Goal: Task Accomplishment & Management: Manage account settings

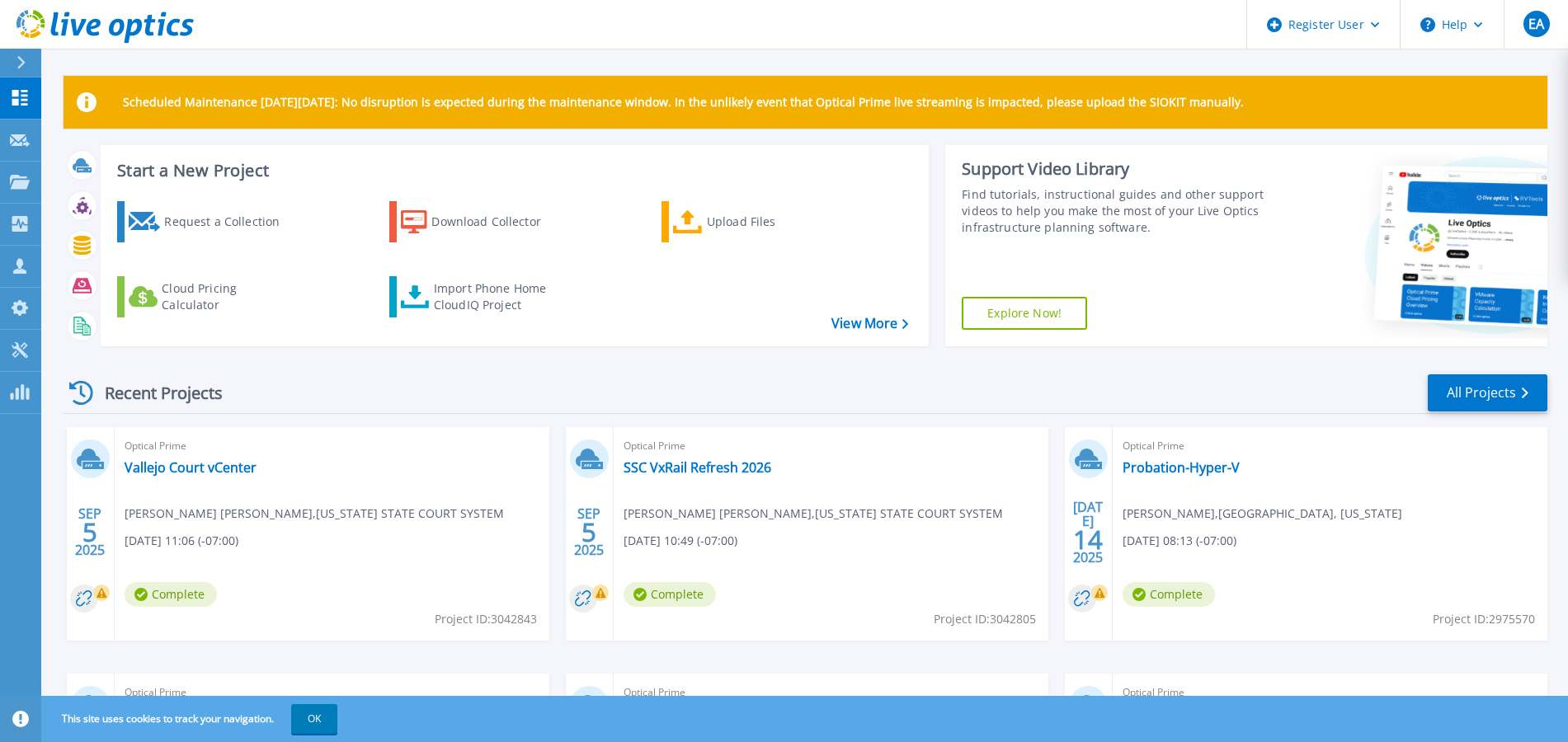
click at [668, 29] on header "Register User Help EA Dell User [PERSON_NAME] [PERSON_NAME][EMAIL_ADDRESS][PERS…" at bounding box center [784, 24] width 1568 height 50
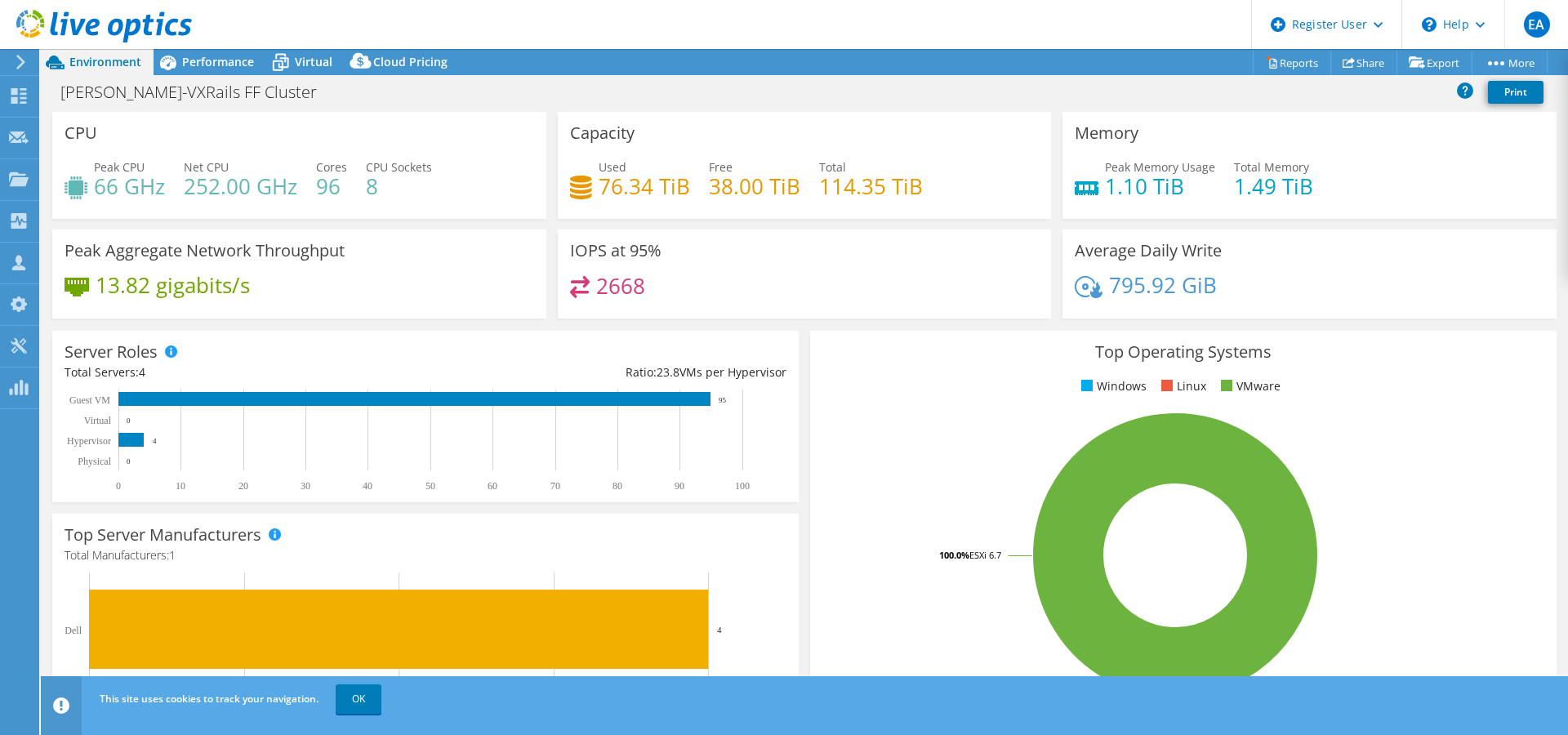
click at [353, 716] on div "This site uses cookies to track your navigation. OK" at bounding box center [834, 699] width 1478 height 45
click at [356, 690] on link "OK" at bounding box center [358, 699] width 45 height 30
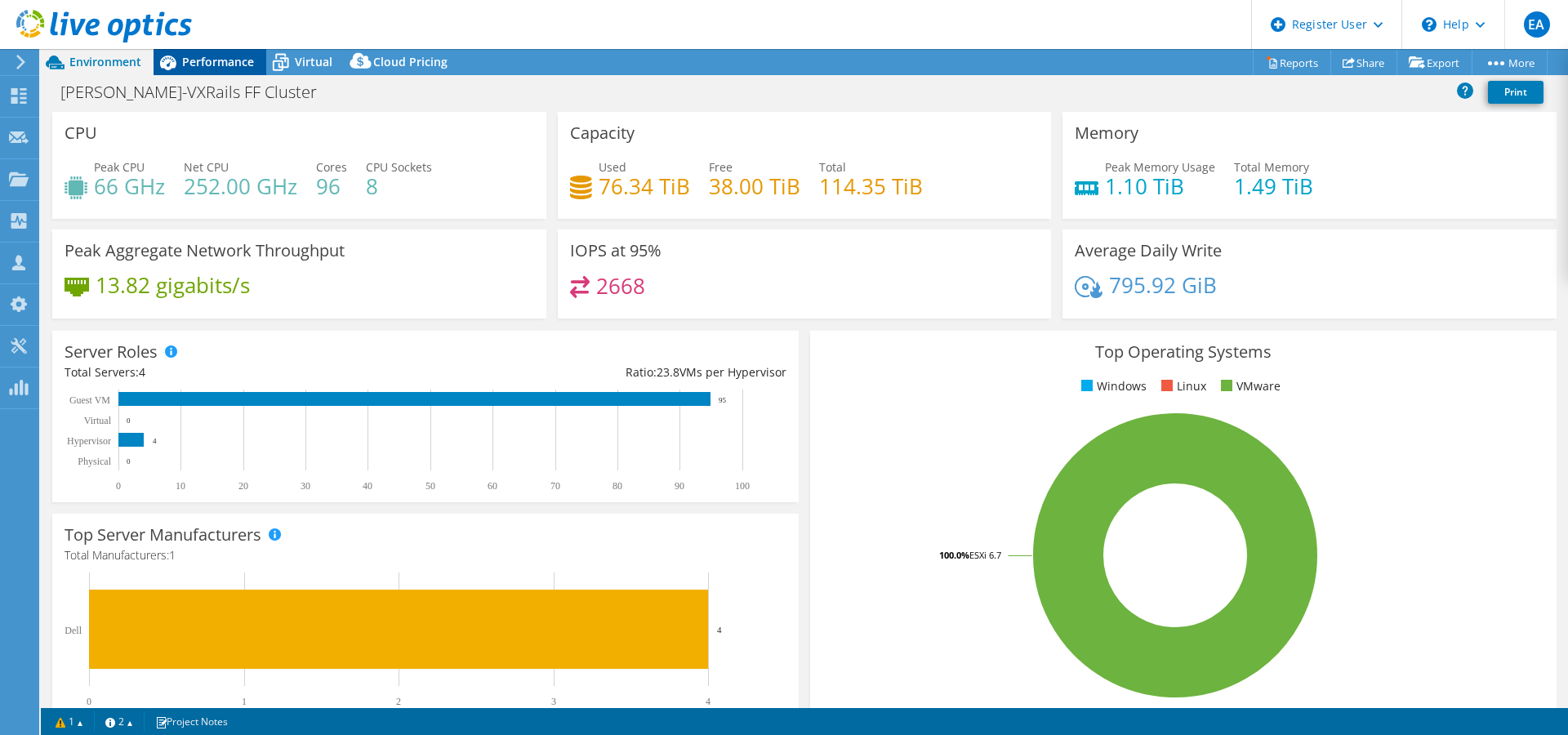
click at [230, 71] on div "Performance" at bounding box center [209, 62] width 112 height 26
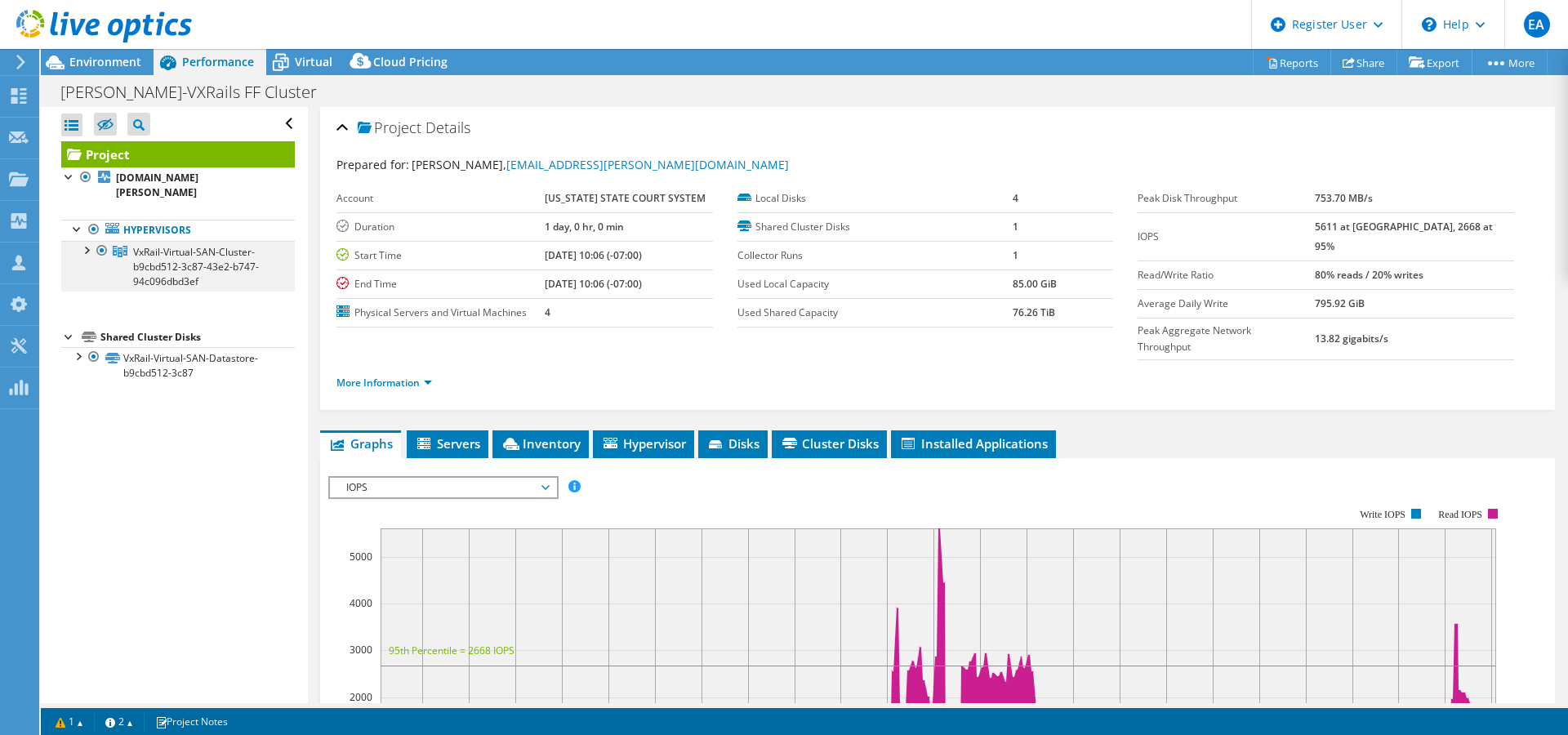
click at [83, 241] on div at bounding box center [86, 250] width 17 height 17
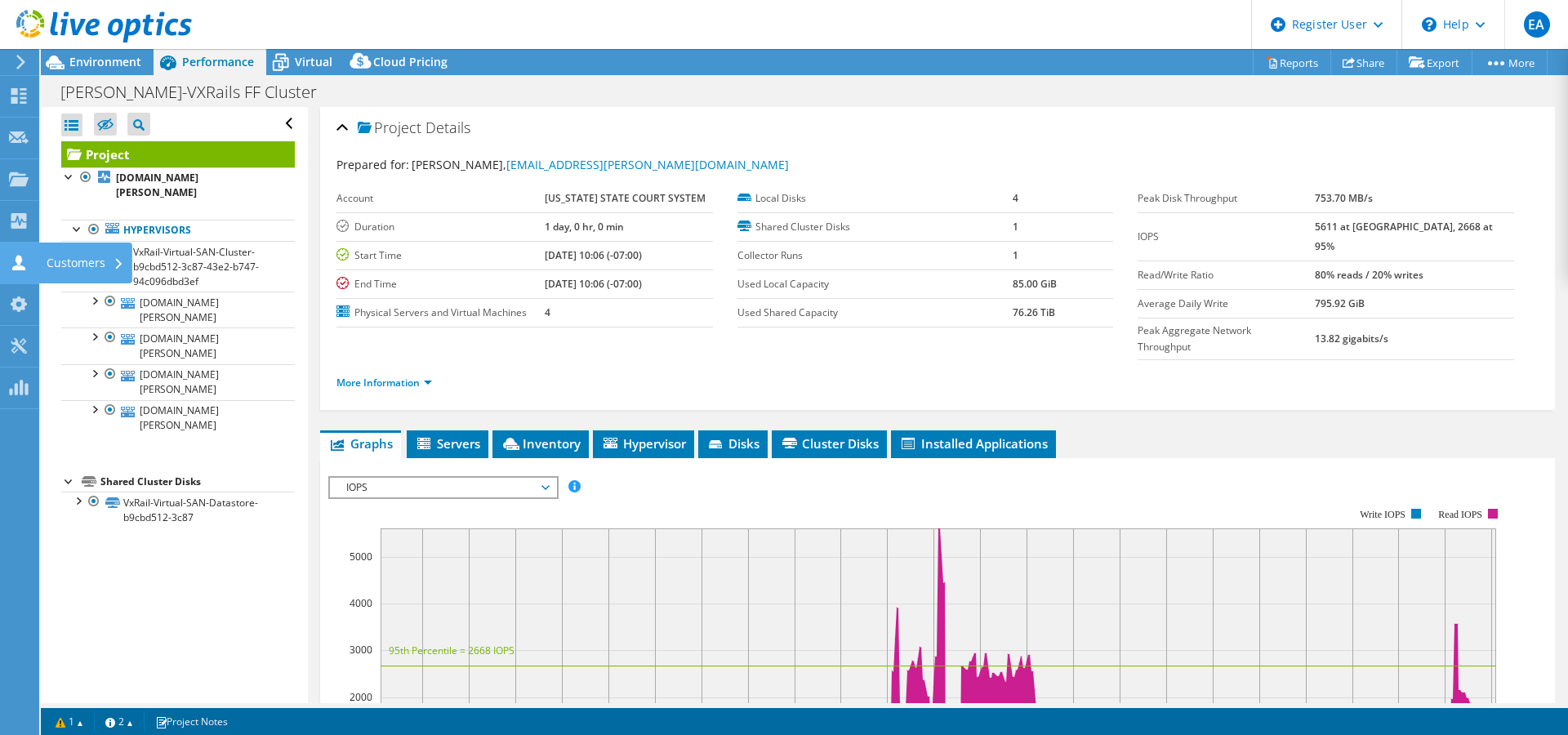
click at [18, 257] on use at bounding box center [19, 263] width 13 height 16
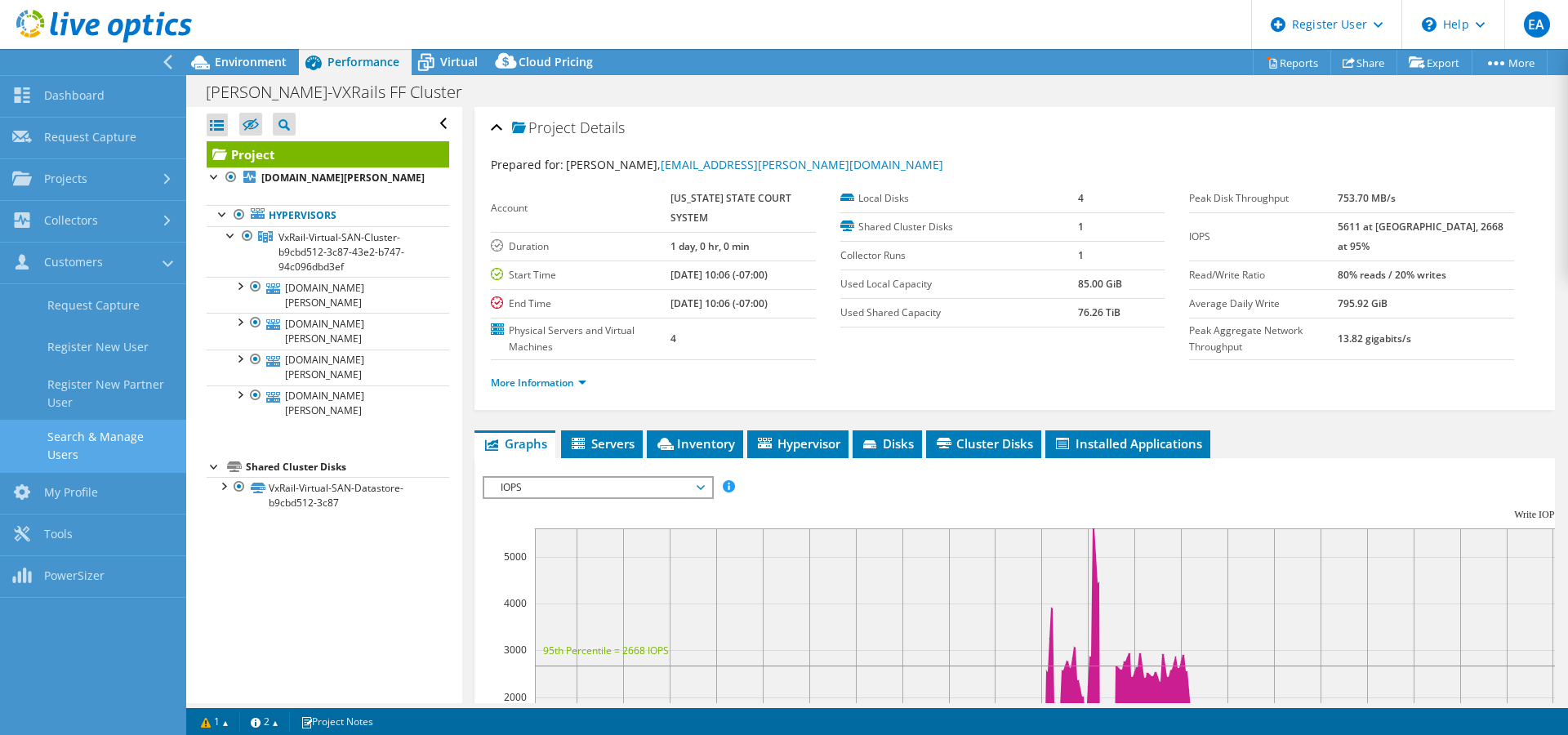
click at [78, 439] on link "Search & Manage Users" at bounding box center [93, 445] width 186 height 52
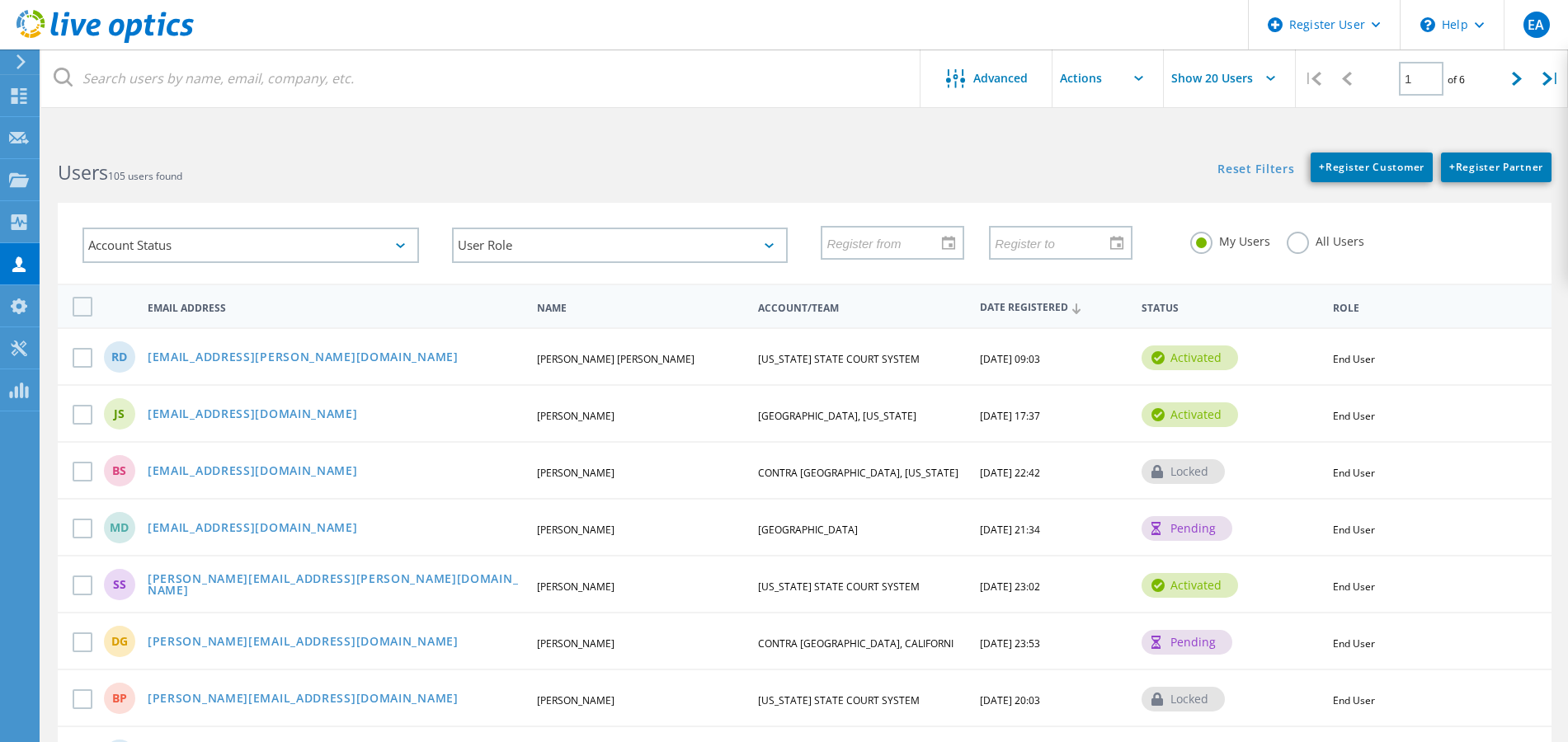
click at [1305, 238] on label "All Users" at bounding box center [1325, 239] width 78 height 16
click at [0, 0] on input "All Users" at bounding box center [0, 0] width 0 height 0
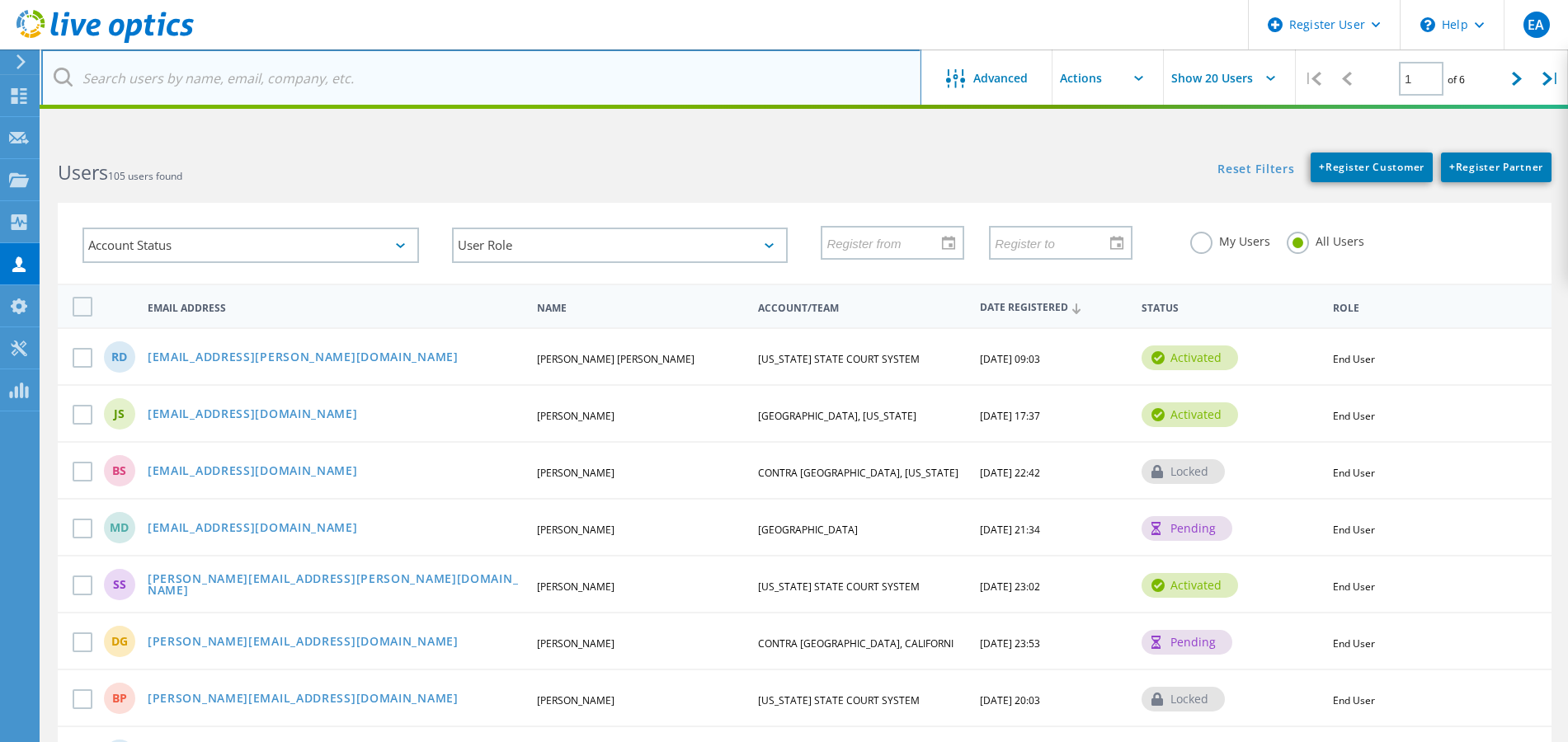
click at [584, 77] on input "text" at bounding box center [481, 79] width 880 height 58
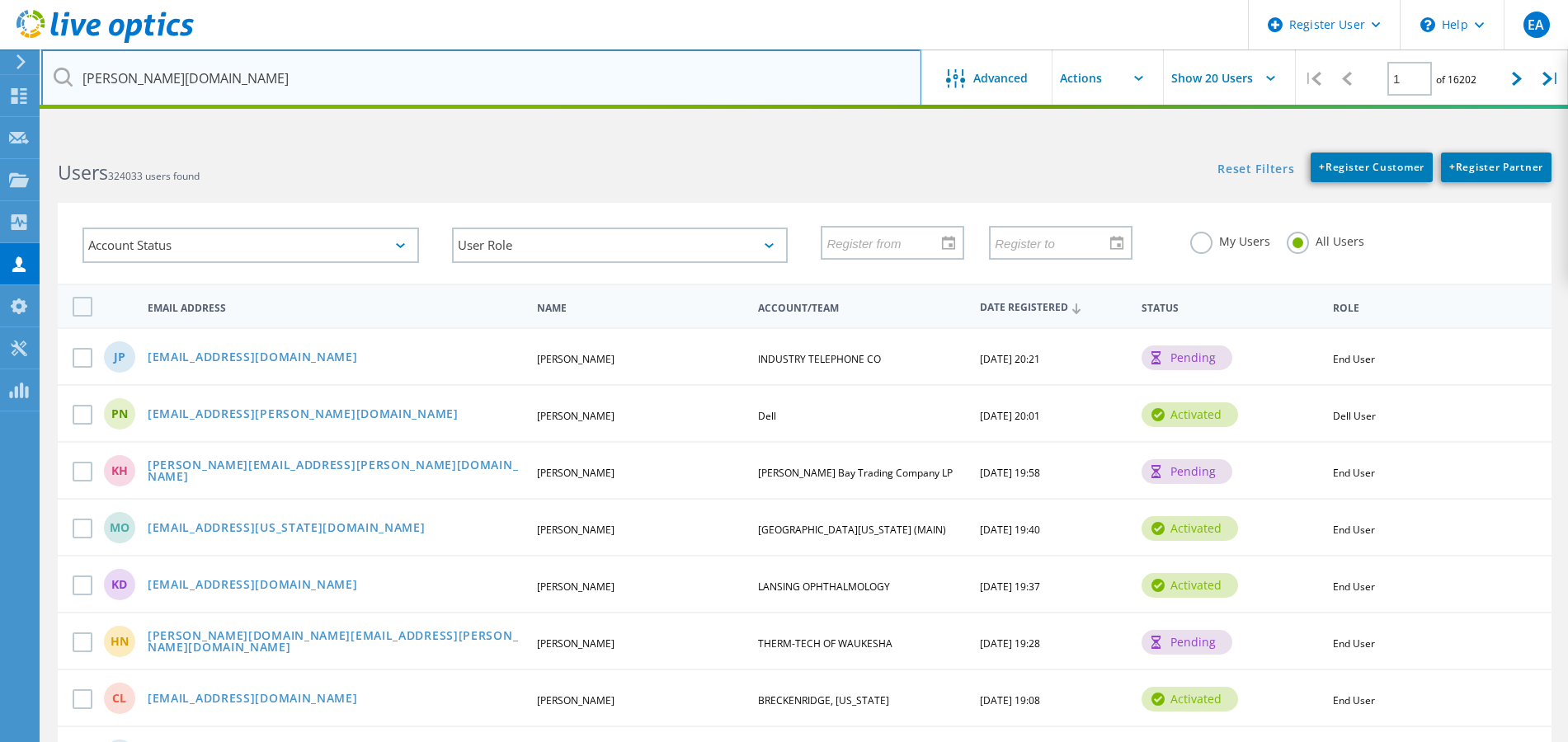
type input "solano.courts.ca.gov"
click at [616, 73] on input "solano.courts.ca.gov" at bounding box center [481, 79] width 880 height 58
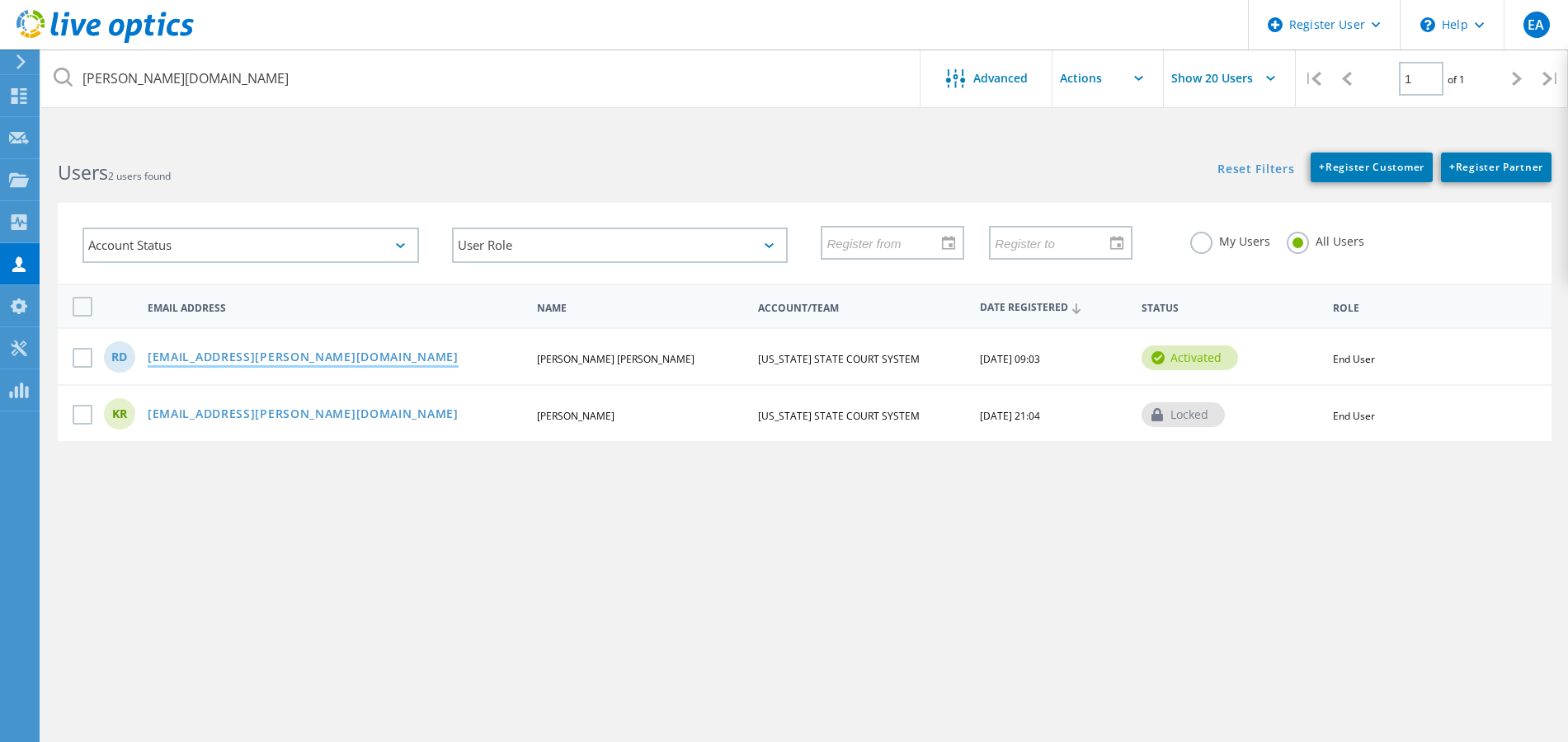
click at [247, 360] on link "[EMAIL_ADDRESS][PERSON_NAME][DOMAIN_NAME]" at bounding box center [304, 358] width 311 height 14
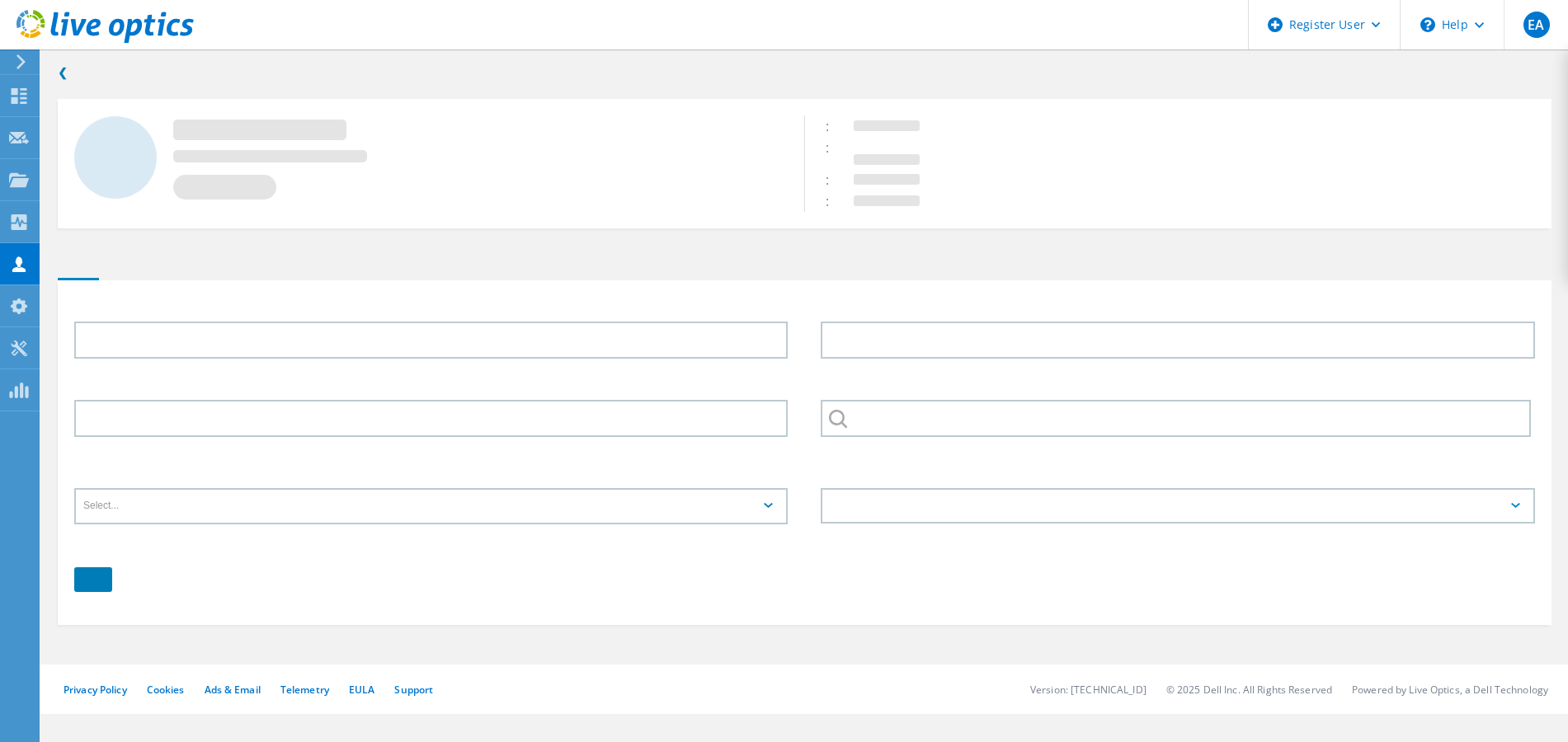
type input "Ronald"
type input "Dela Torre"
type input "7072077620"
type input "[US_STATE] STATE COURT SYSTEM"
type input "English"
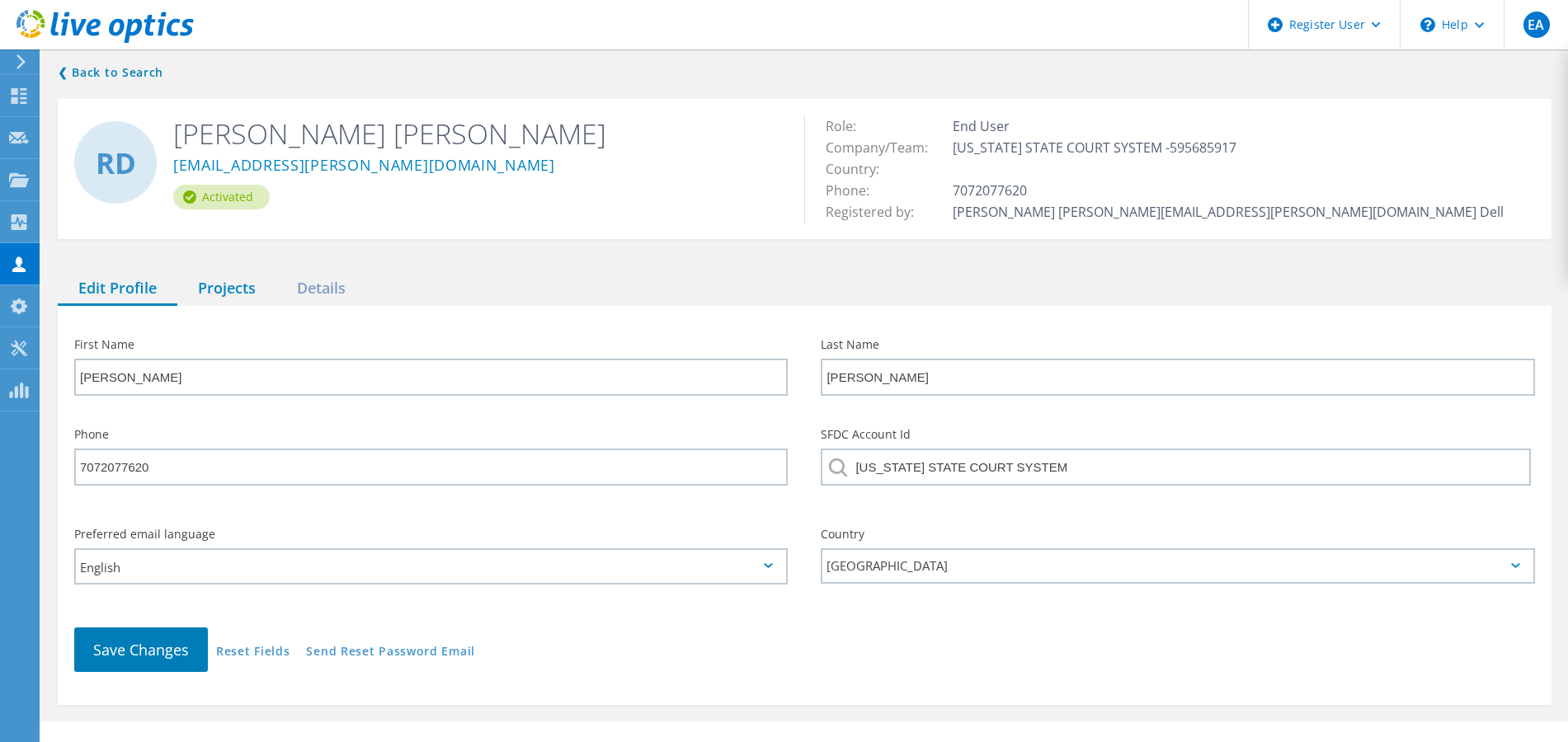
click at [226, 287] on div "Projects" at bounding box center [227, 289] width 99 height 34
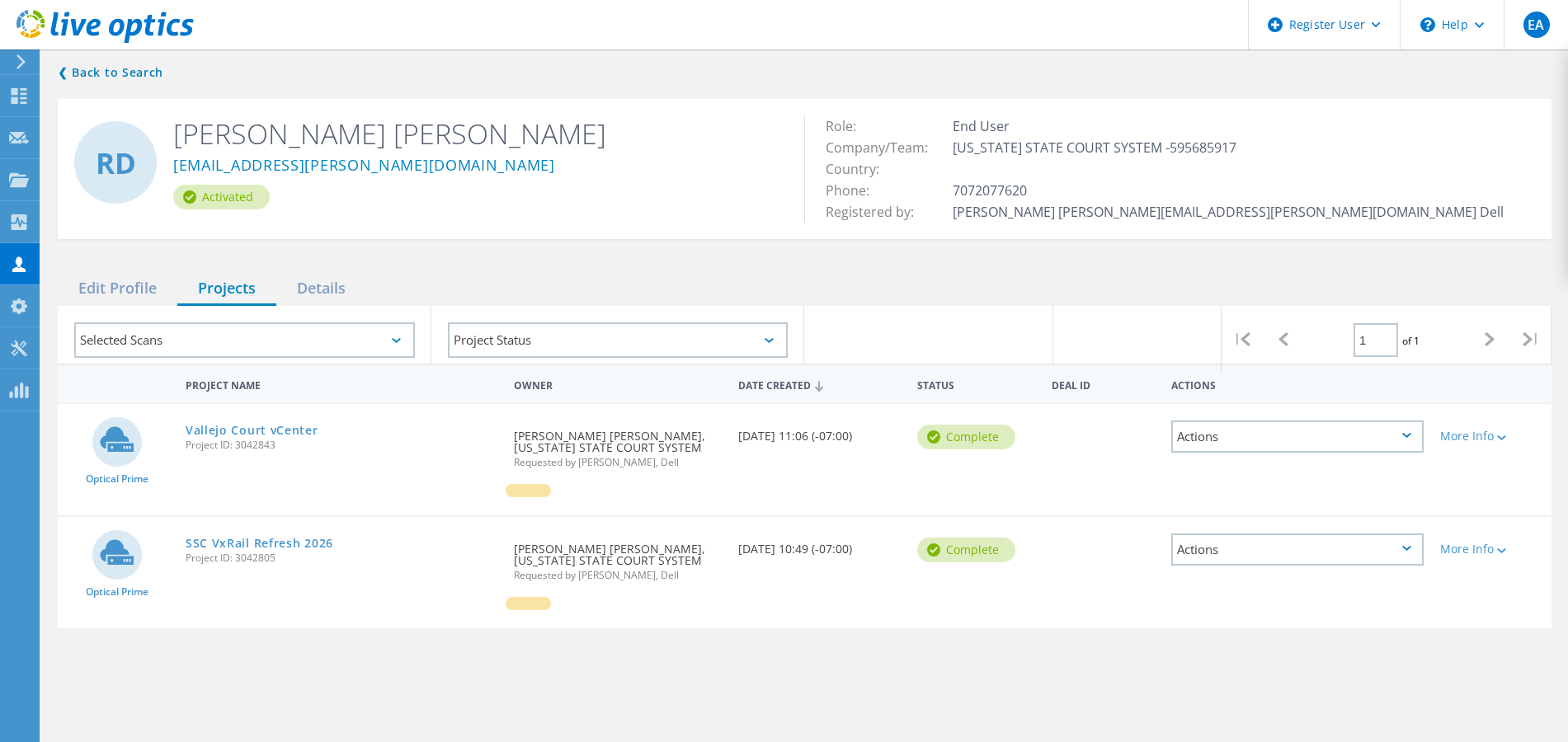
click at [1054, 689] on div "Project Name Owner Date Created Status Deal Id Actions Optical Prime Vallejo Co…" at bounding box center [805, 579] width 1494 height 429
click at [251, 424] on link "Vallejo Court vCenter" at bounding box center [252, 430] width 133 height 11
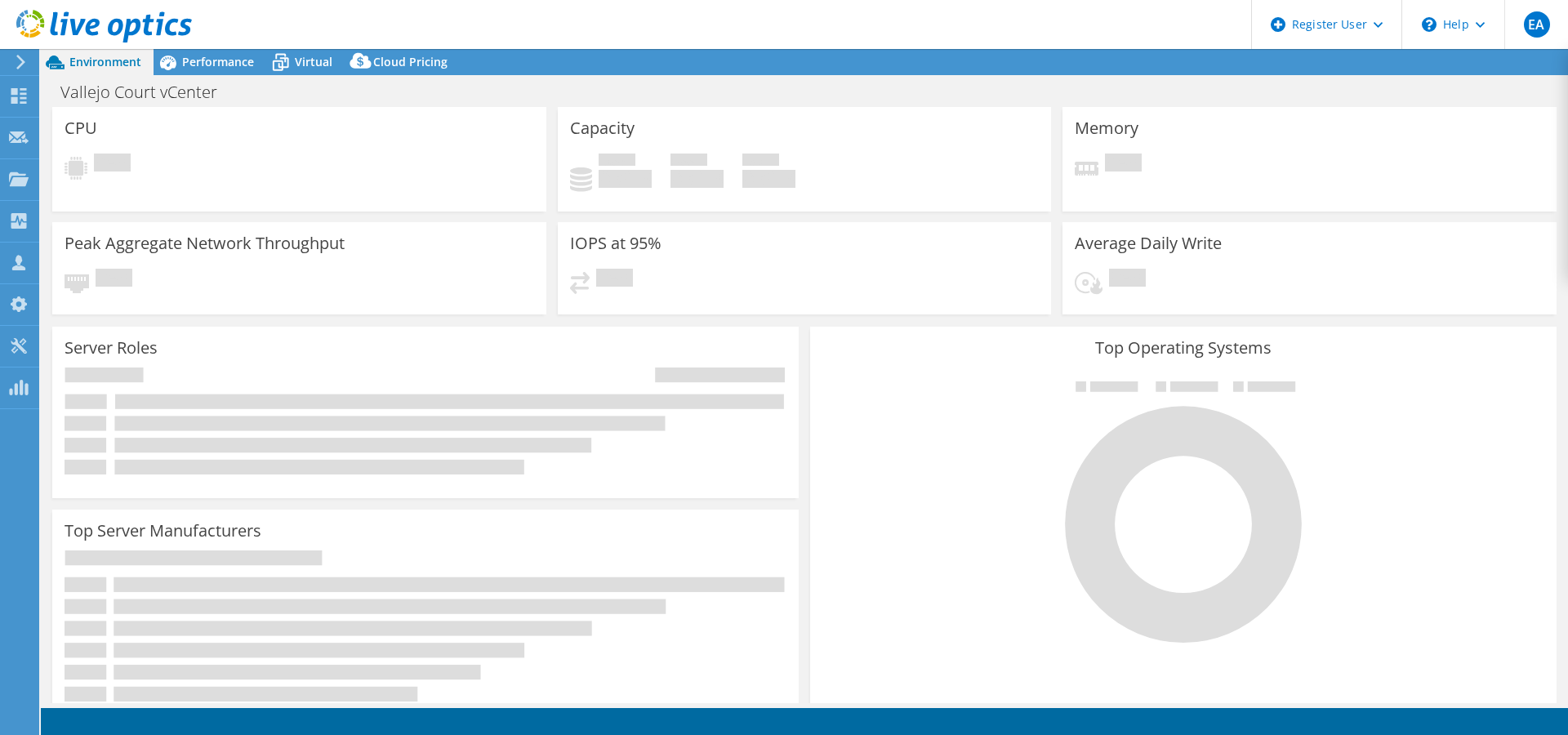
select select "USD"
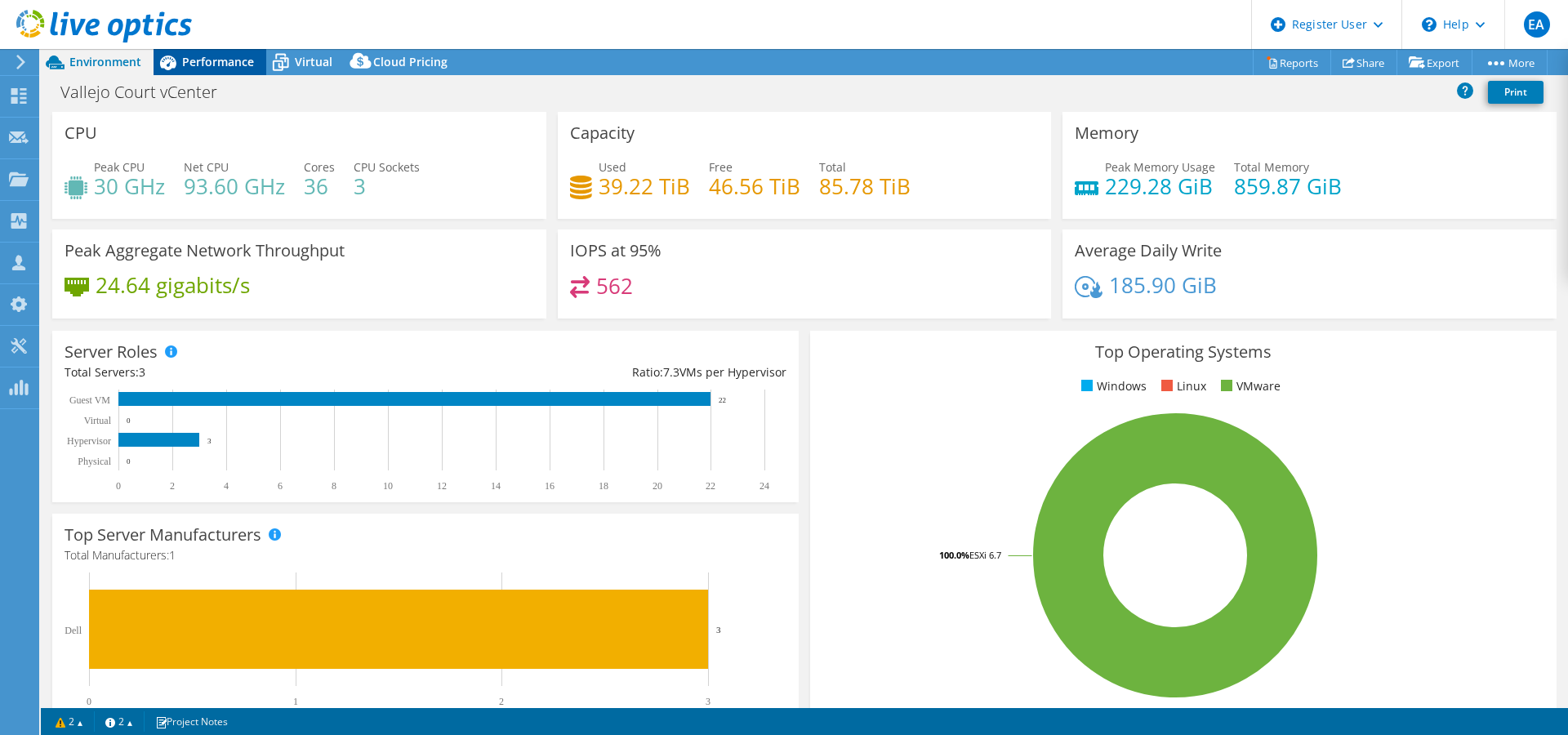
click at [219, 56] on span "Performance" at bounding box center [217, 61] width 71 height 16
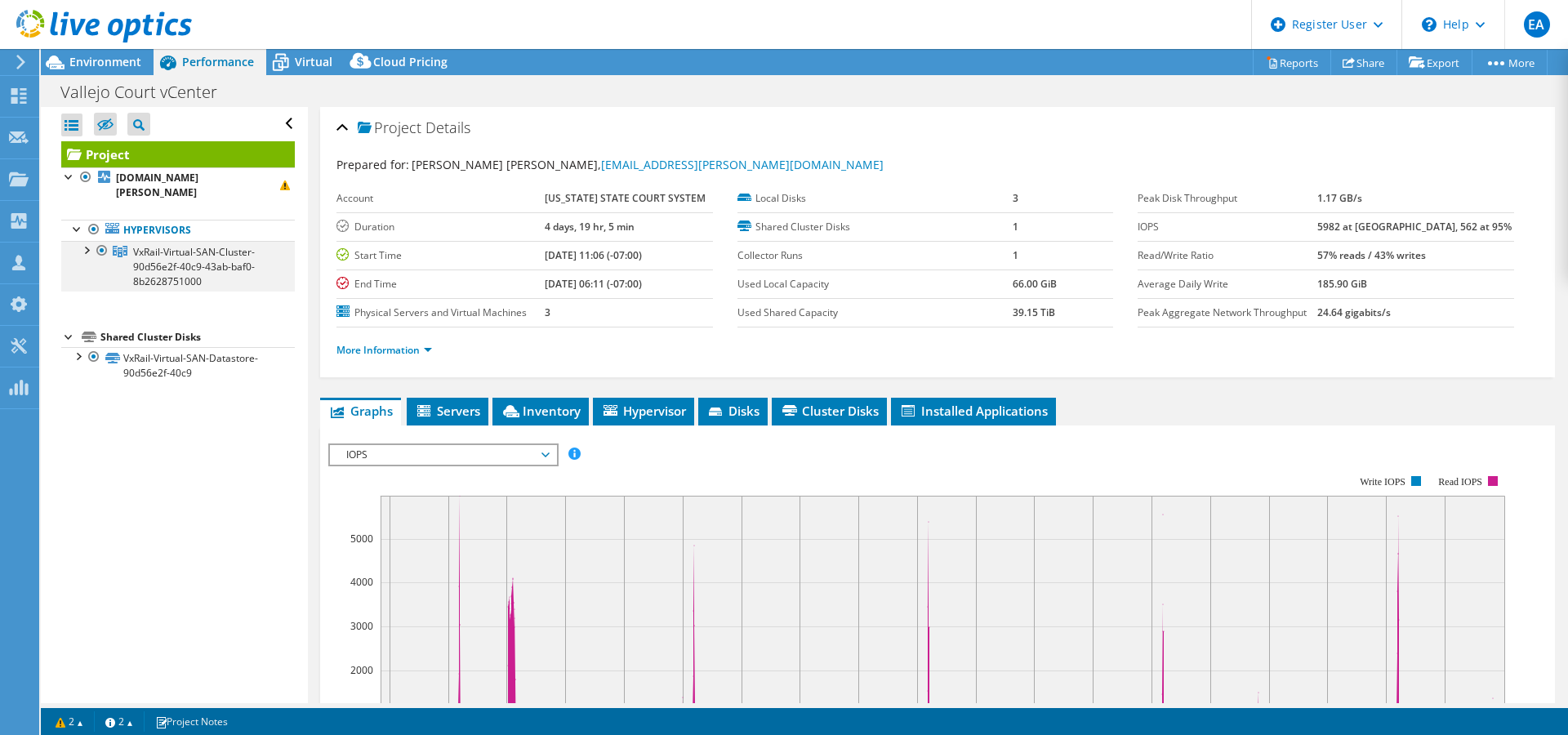
click at [79, 241] on div at bounding box center [86, 250] width 17 height 17
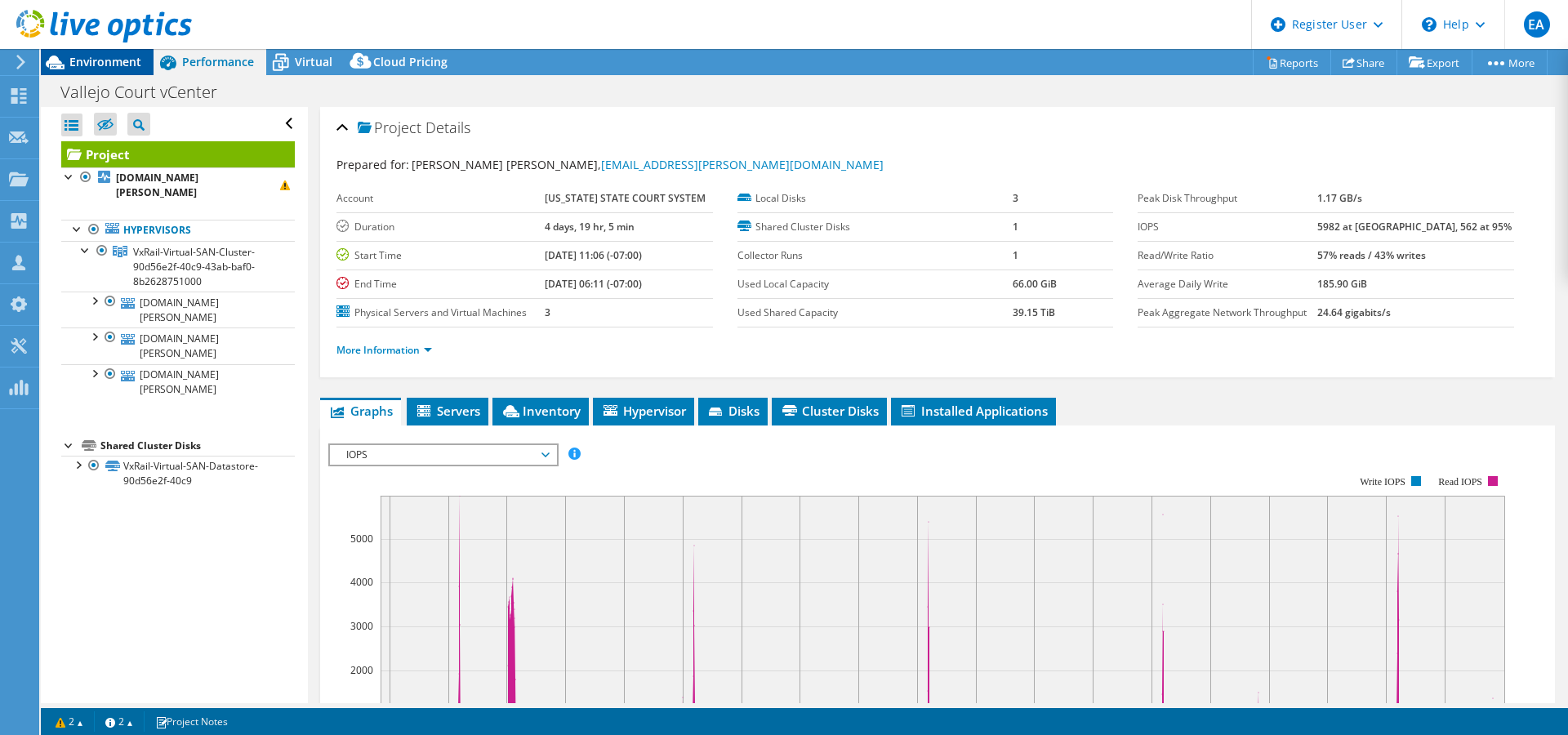
click at [128, 58] on span "Environment" at bounding box center [105, 61] width 71 height 16
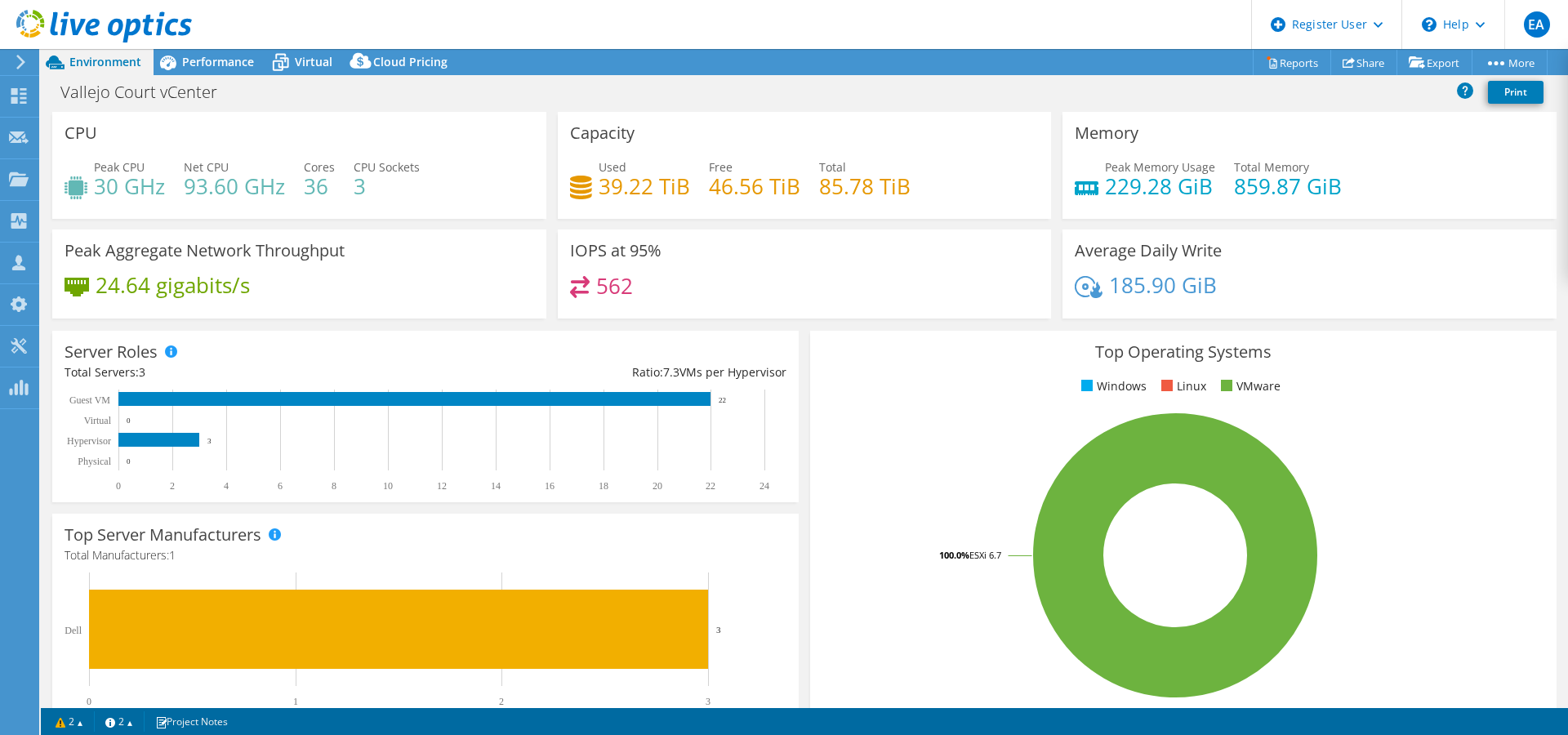
click at [908, 24] on header "EA Dell User [PERSON_NAME] [PERSON_NAME][EMAIL_ADDRESS][PERSON_NAME][DOMAIN_NAM…" at bounding box center [784, 24] width 1568 height 49
click at [972, 17] on header "EA Dell User [PERSON_NAME] [PERSON_NAME][EMAIL_ADDRESS][PERSON_NAME][DOMAIN_NAM…" at bounding box center [784, 24] width 1568 height 49
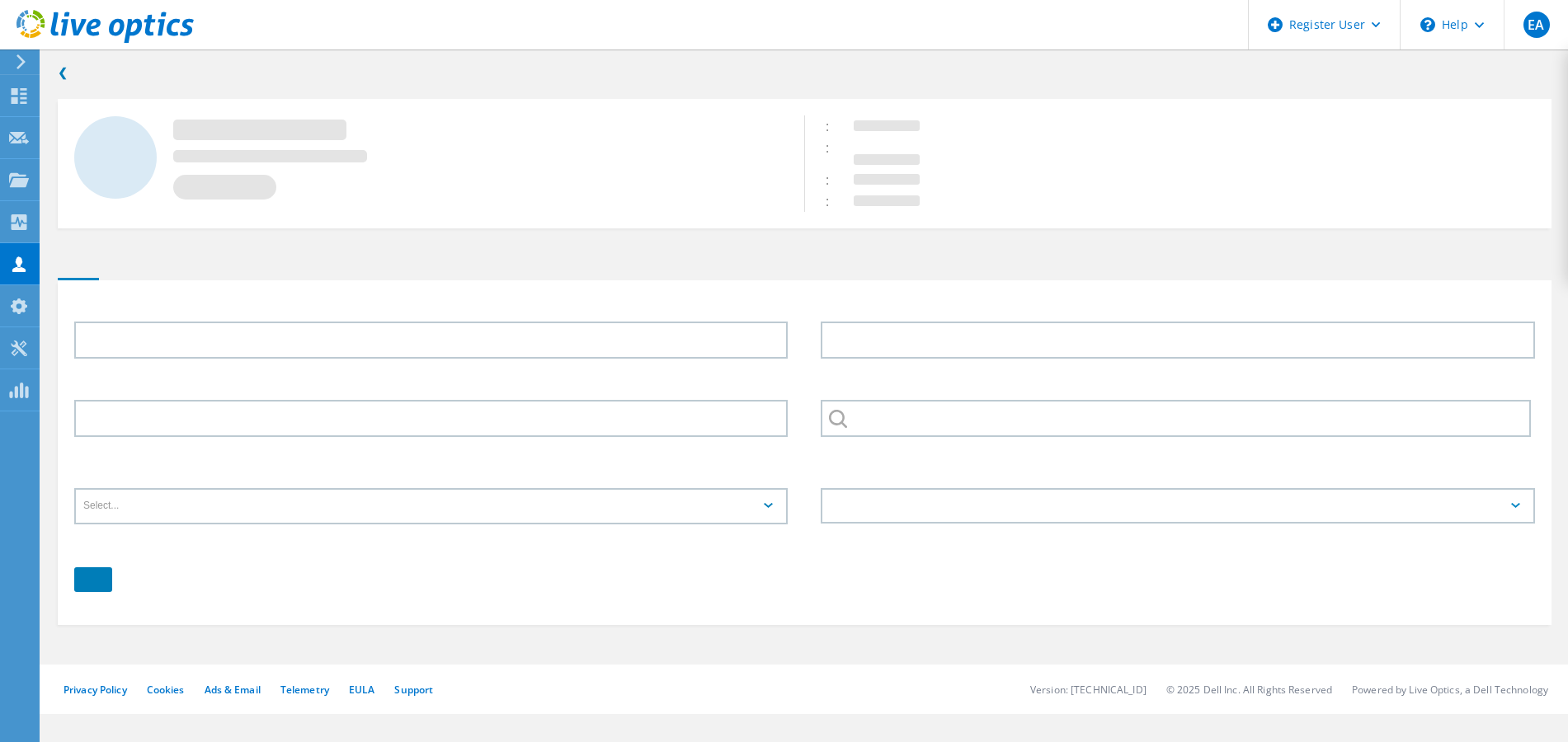
type input "[PERSON_NAME]"
type input "7072077620"
type input "[US_STATE] STATE COURT SYSTEM"
type input "English"
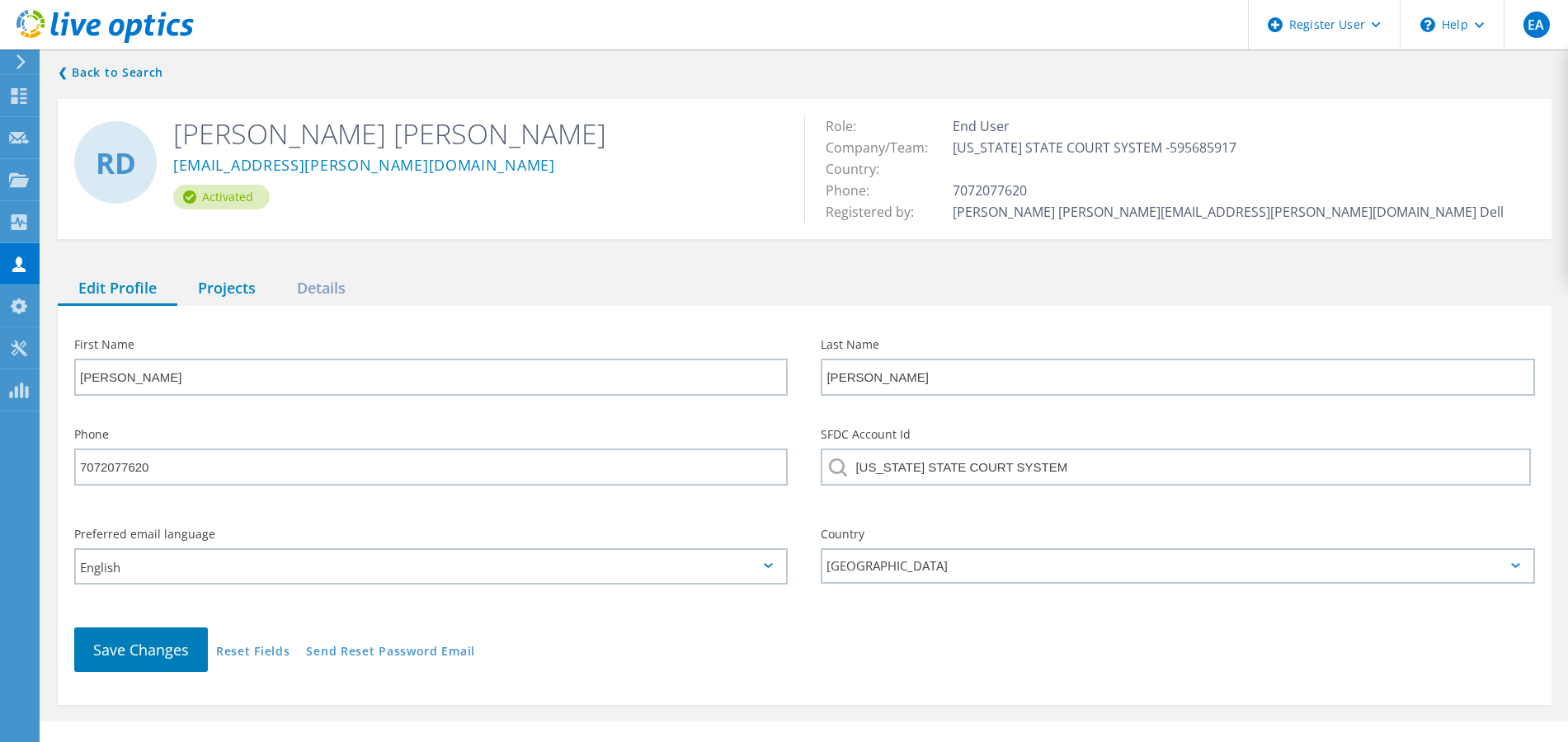
click at [252, 282] on div "Projects" at bounding box center [227, 289] width 99 height 34
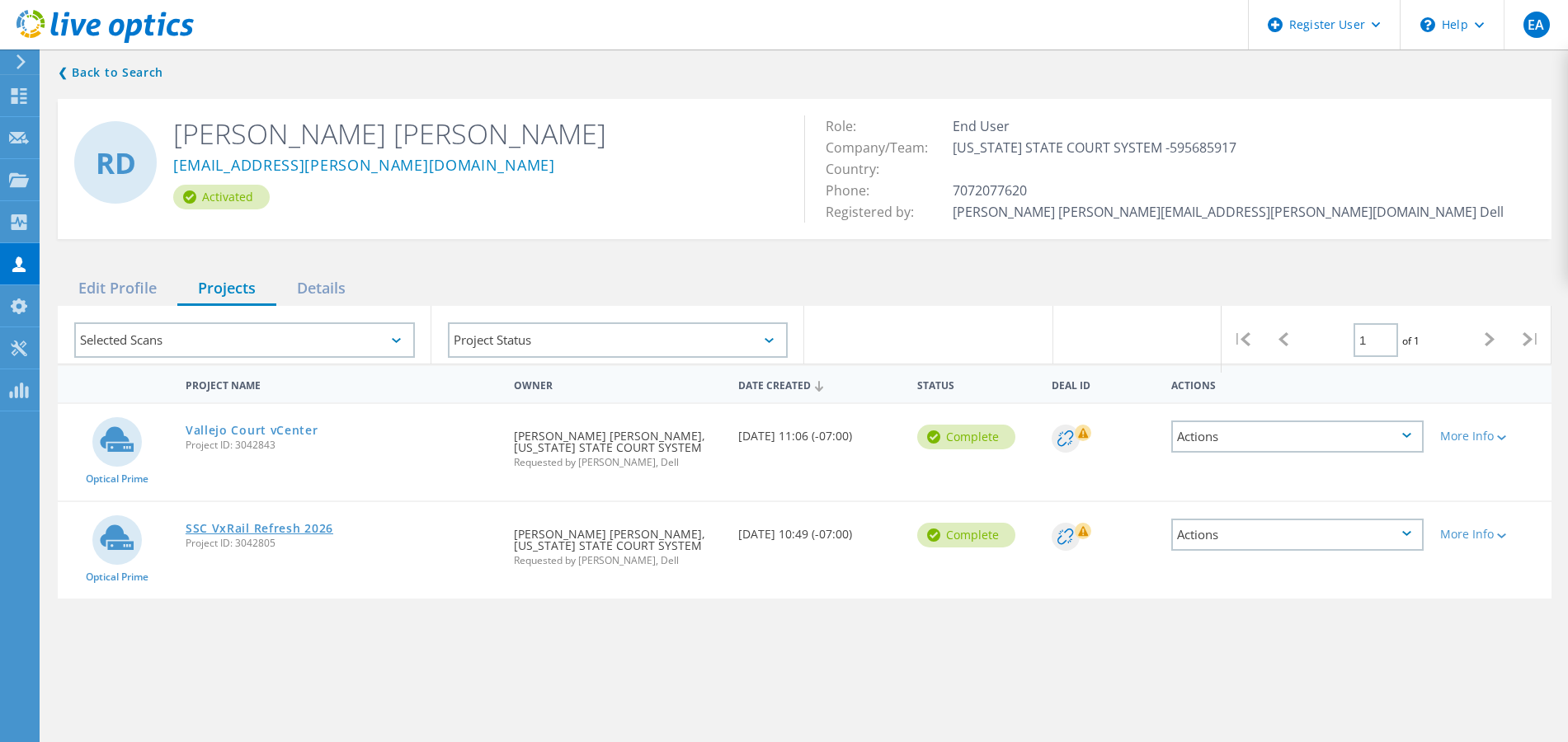
click at [245, 526] on link "SSC VxRail Refresh 2026" at bounding box center [260, 528] width 148 height 11
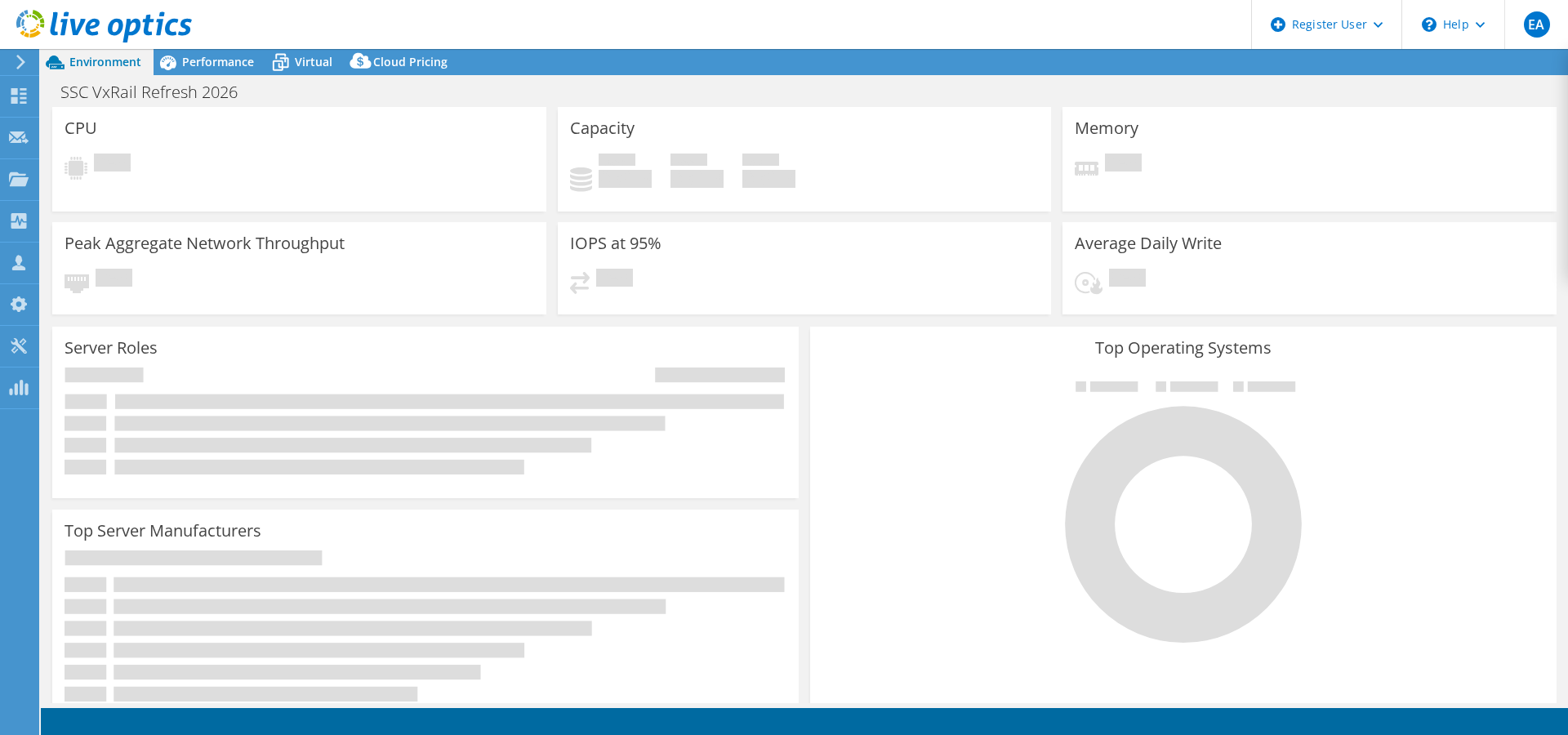
select select "USD"
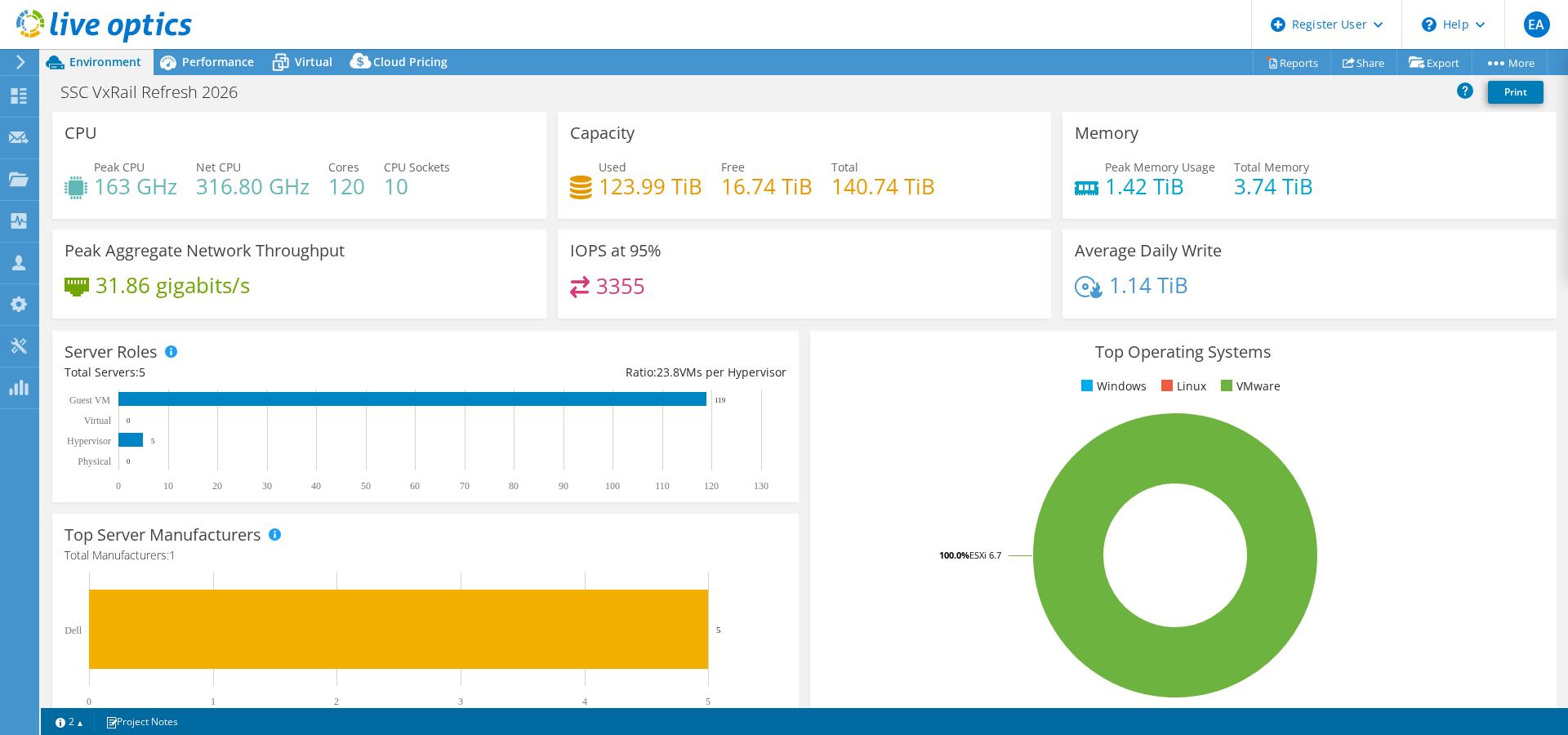
click at [874, 39] on header "EA Dell User [PERSON_NAME] [PERSON_NAME][EMAIL_ADDRESS][PERSON_NAME][DOMAIN_NAM…" at bounding box center [784, 24] width 1568 height 49
click at [850, 10] on header "EA Dell User [PERSON_NAME] [PERSON_NAME][EMAIL_ADDRESS][PERSON_NAME][DOMAIN_NAM…" at bounding box center [784, 24] width 1568 height 49
click at [211, 52] on div "Performance" at bounding box center [209, 62] width 112 height 26
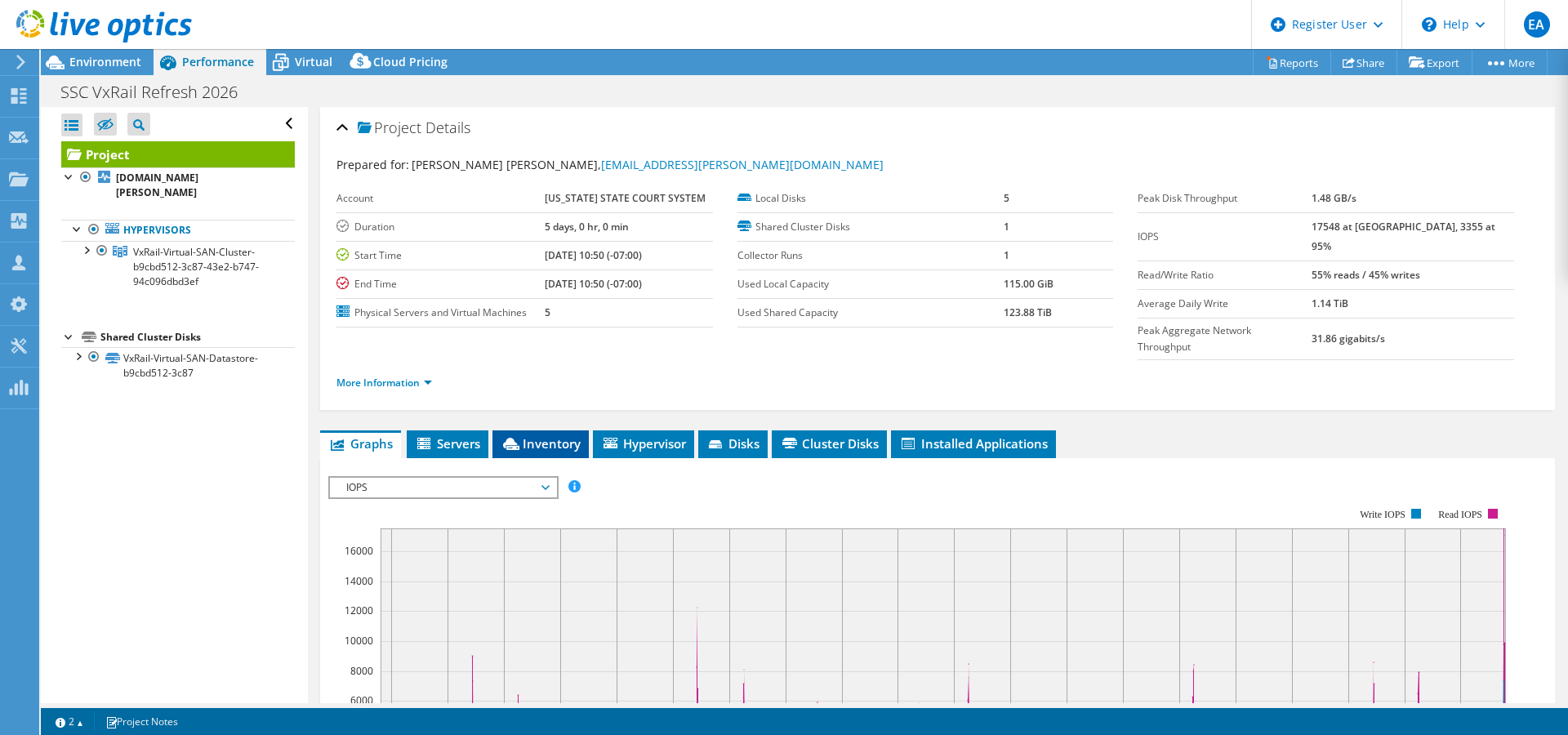
click at [577, 435] on span "Inventory" at bounding box center [540, 444] width 80 height 17
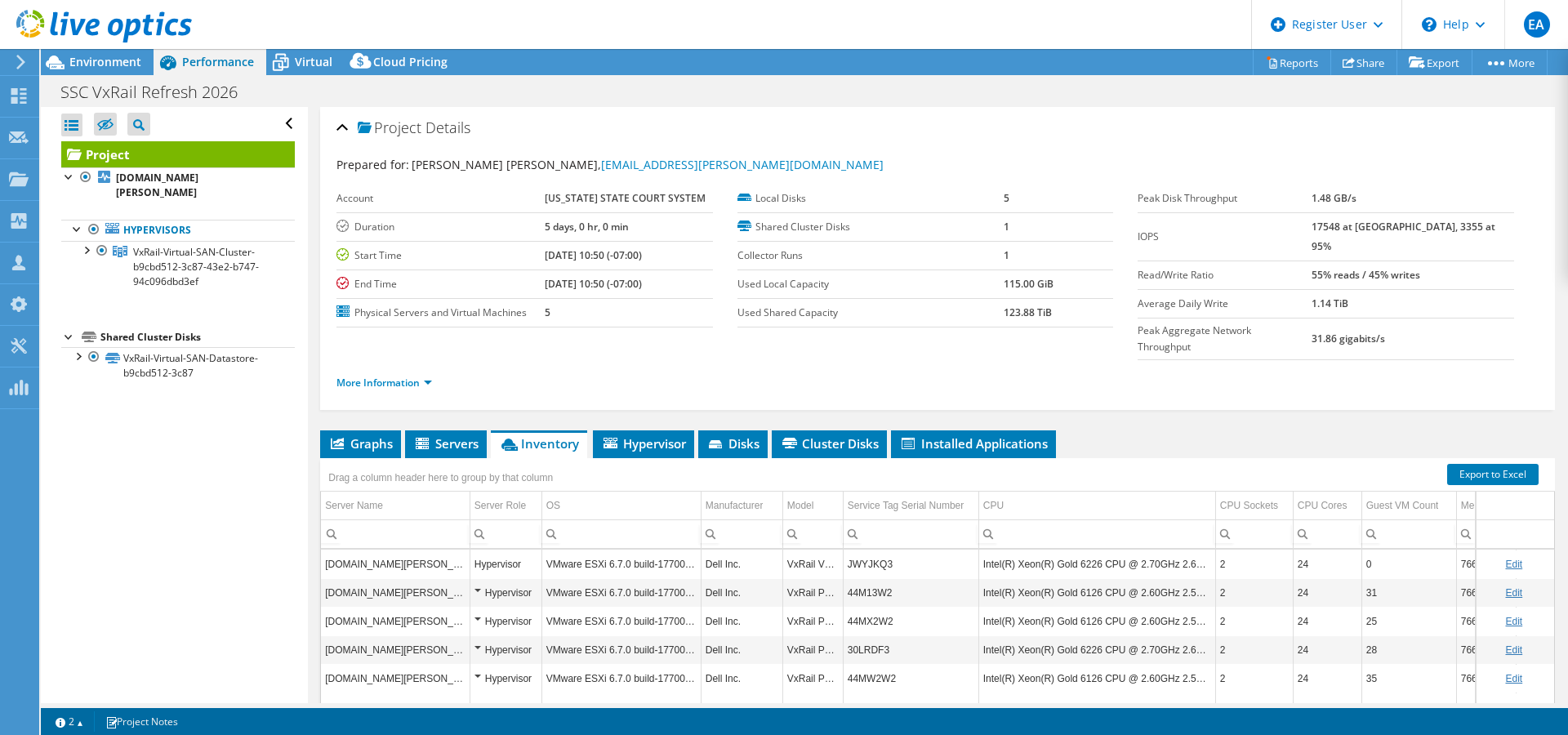
click at [1047, 21] on header "EA Dell User [PERSON_NAME] [PERSON_NAME][EMAIL_ADDRESS][PERSON_NAME][DOMAIN_NAM…" at bounding box center [784, 24] width 1568 height 49
click at [1103, 36] on header "EA Dell User [PERSON_NAME] [PERSON_NAME][EMAIL_ADDRESS][PERSON_NAME][DOMAIN_NAM…" at bounding box center [784, 24] width 1568 height 49
click at [963, 28] on header "EA Dell User [PERSON_NAME] [PERSON_NAME][EMAIL_ADDRESS][PERSON_NAME][DOMAIN_NAM…" at bounding box center [784, 24] width 1568 height 49
click at [1114, 370] on ul "More Information" at bounding box center [937, 381] width 1202 height 22
click at [1212, 370] on ul "More Information" at bounding box center [937, 381] width 1202 height 22
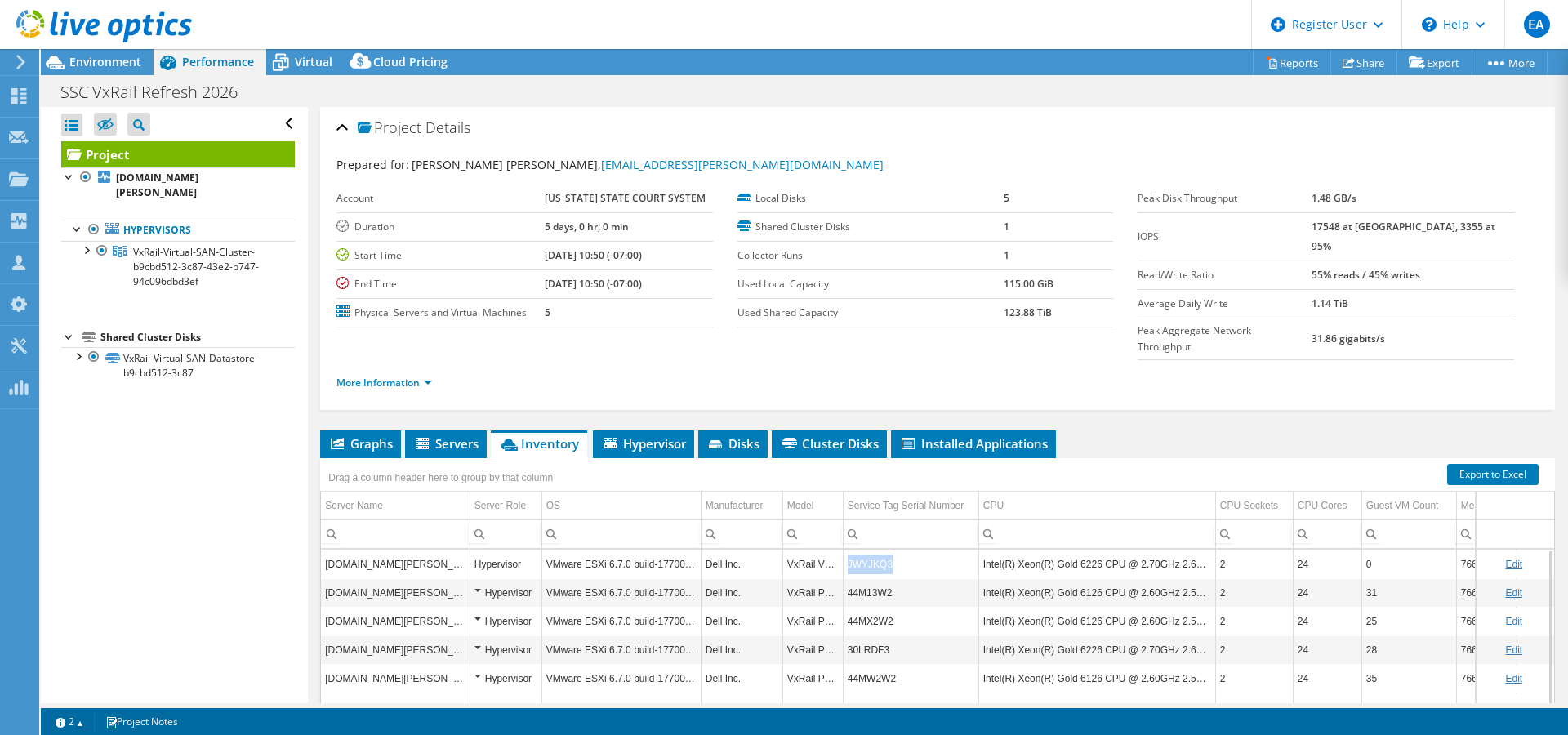
drag, startPoint x: 908, startPoint y: 532, endPoint x: 847, endPoint y: 534, distance: 61.0
click at [847, 549] on td "JWYJKQ3" at bounding box center [910, 563] width 135 height 29
